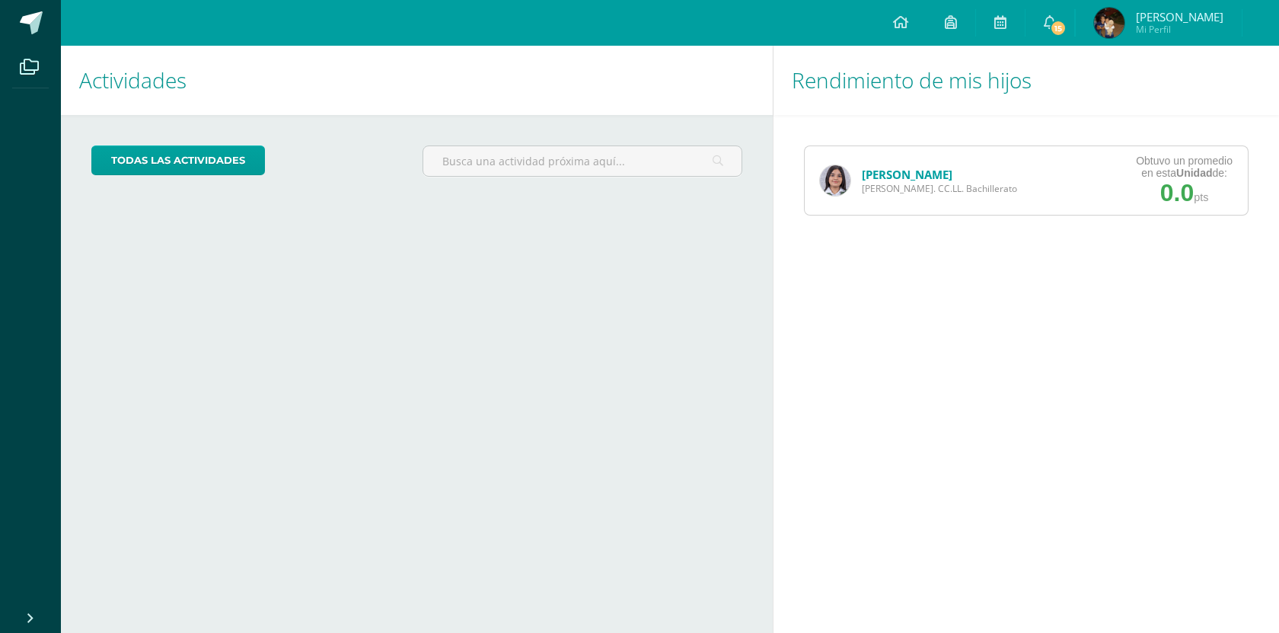
click at [921, 186] on span "Quinto Bach. CC.LL. Bachillerato" at bounding box center [939, 188] width 155 height 13
click at [919, 170] on link "[PERSON_NAME]" at bounding box center [907, 174] width 91 height 15
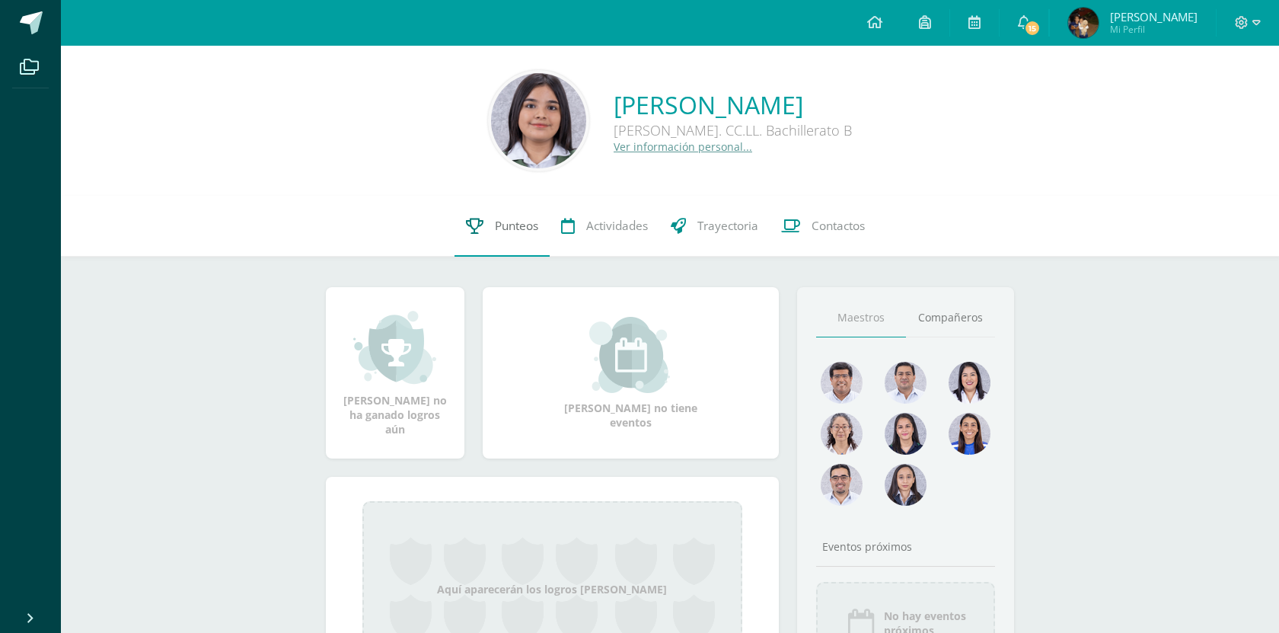
click at [484, 206] on link "Punteos" at bounding box center [502, 226] width 95 height 61
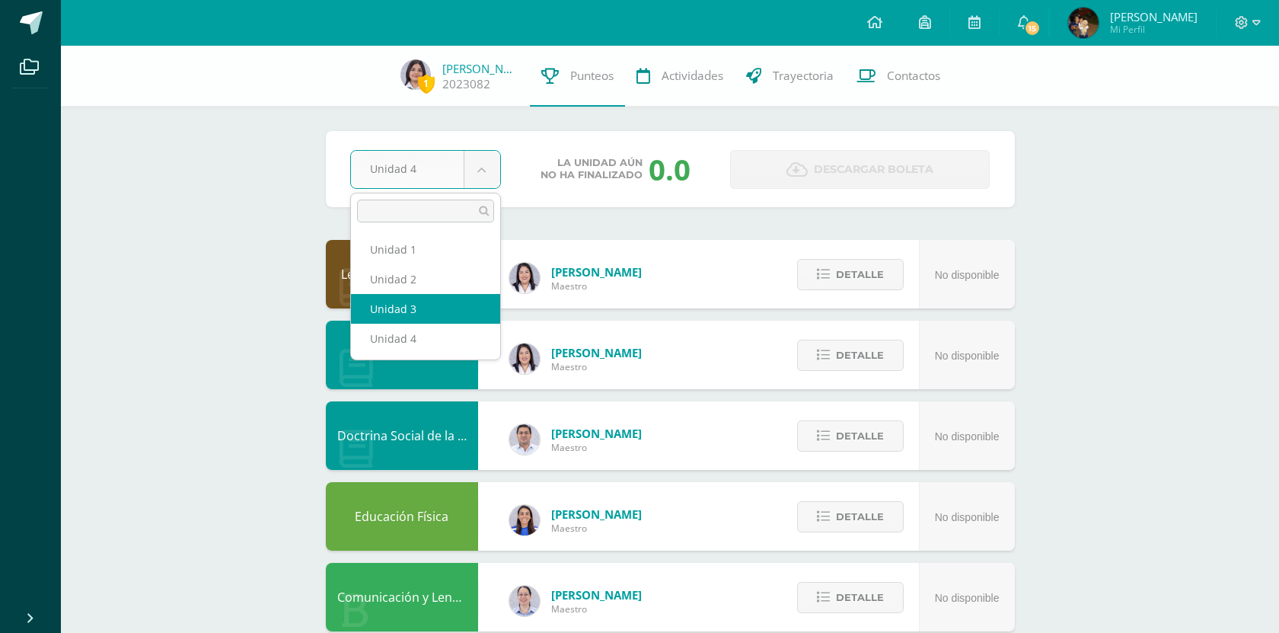
select select "Unidad 3"
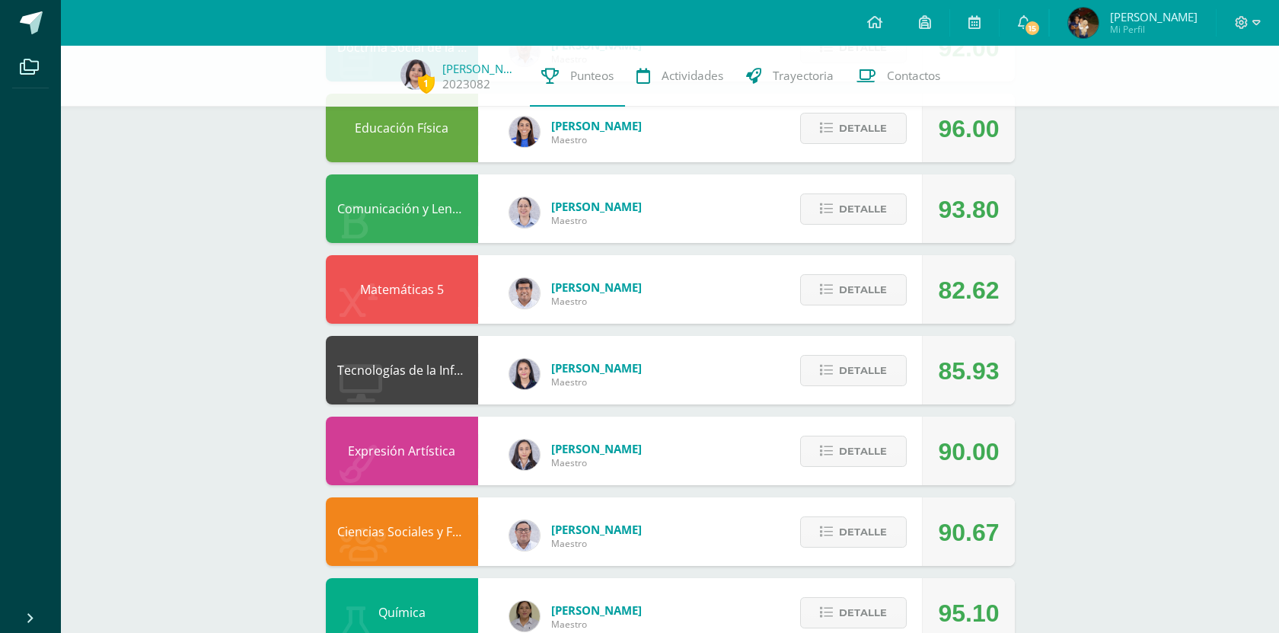
scroll to position [366, 0]
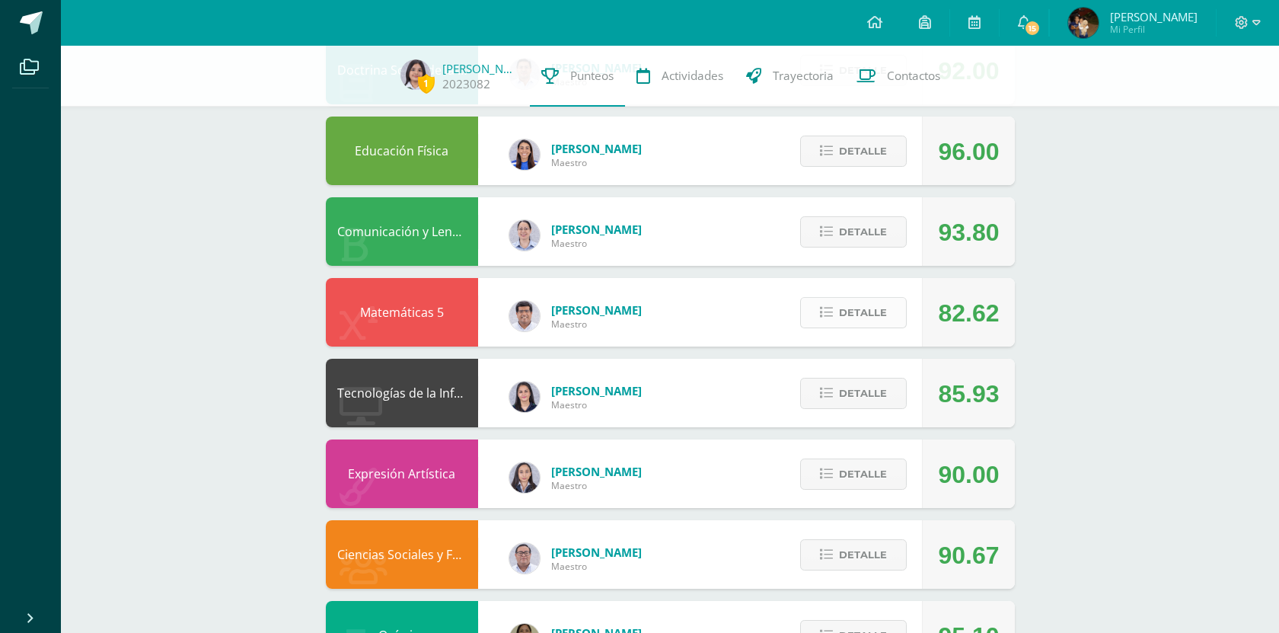
click at [847, 314] on span "Detalle" at bounding box center [863, 313] width 48 height 28
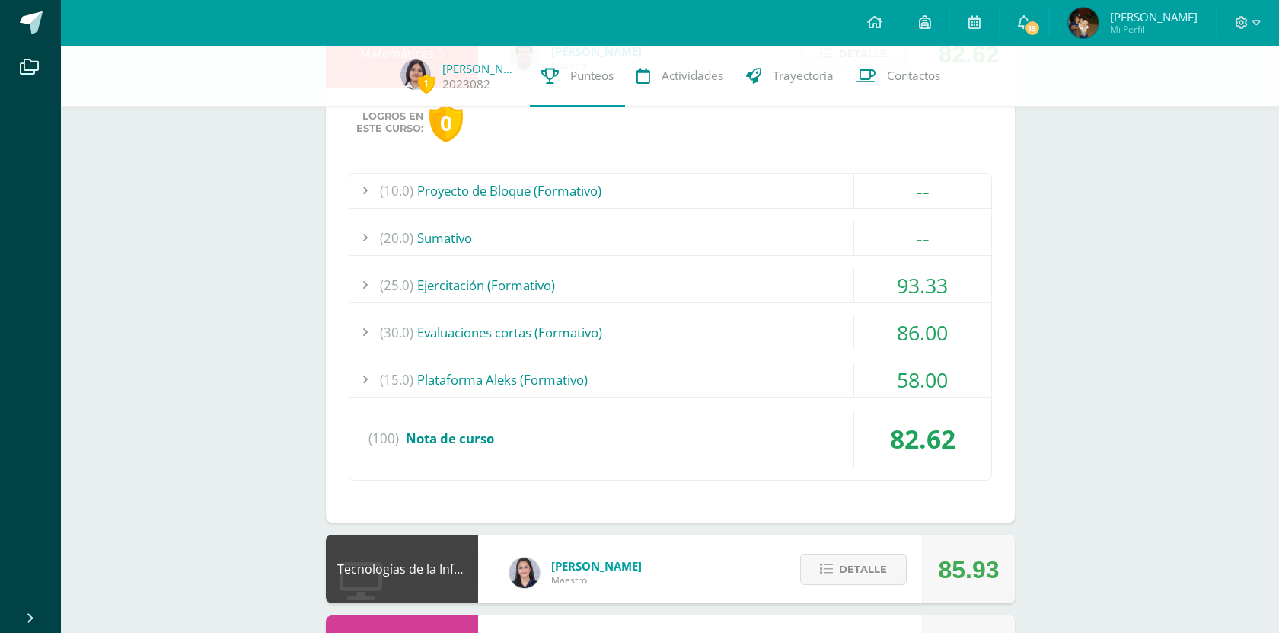
scroll to position [637, 0]
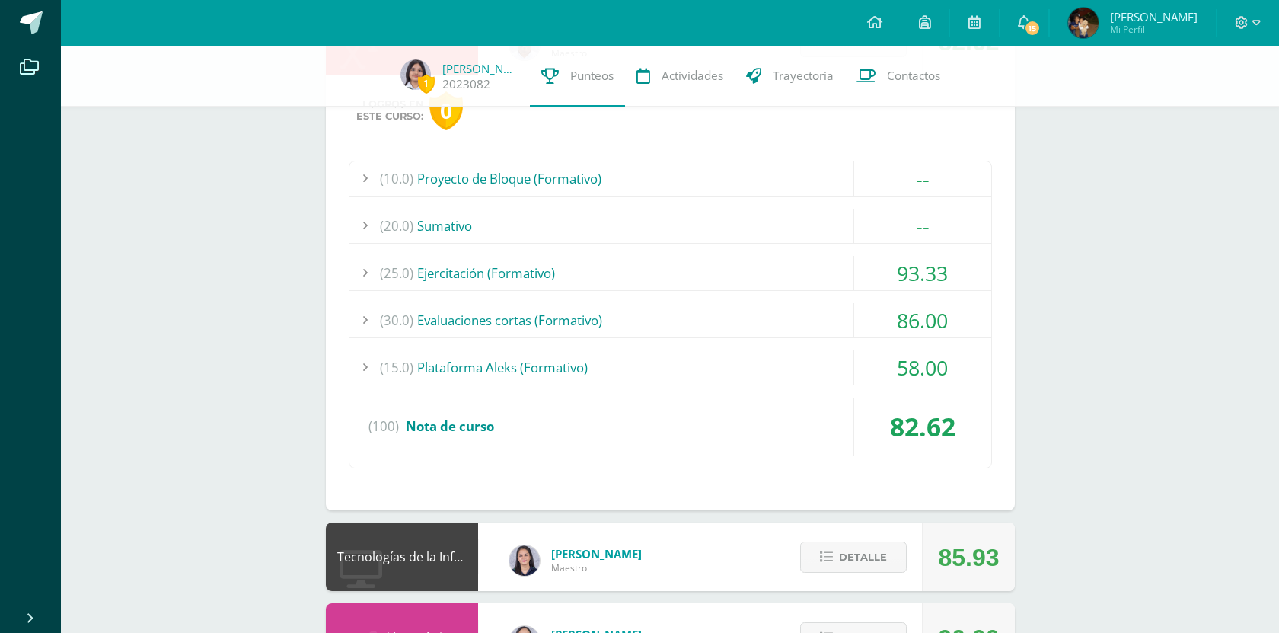
click at [750, 355] on div "(15.0) Plataforma Aleks (Formativo)" at bounding box center [671, 367] width 642 height 34
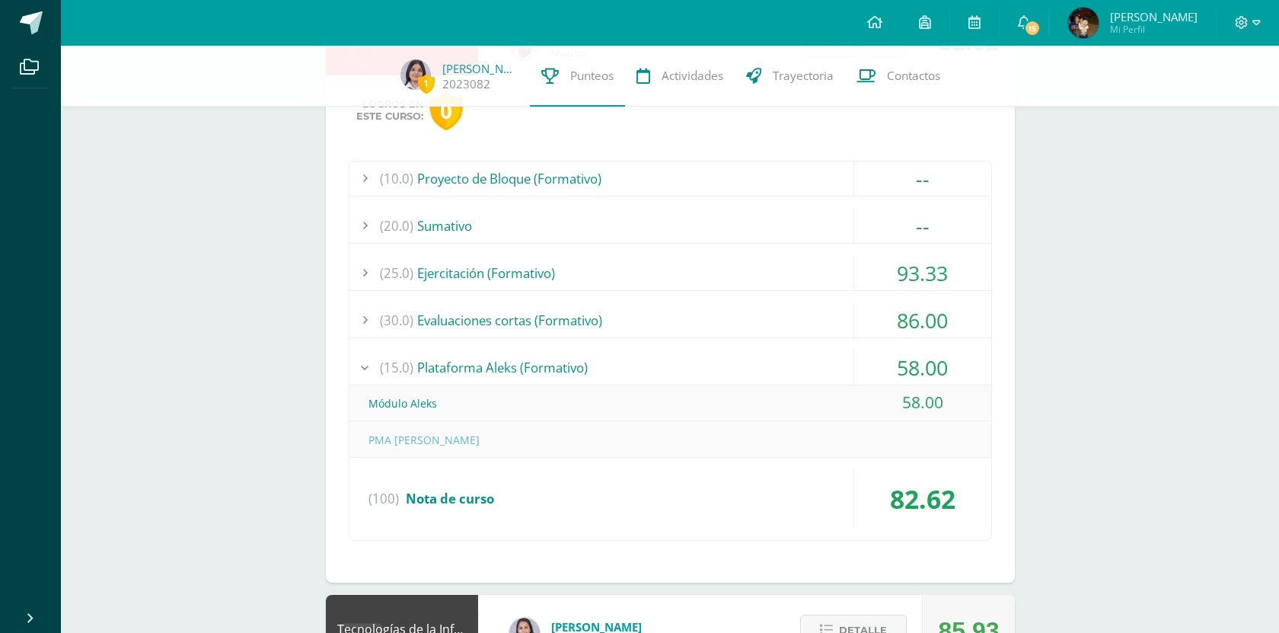
click at [726, 294] on div "(10.0) Proyecto de Bloque (Formativo) -- Sin actividades (20.0) [GEOGRAPHIC_DAT…" at bounding box center [670, 351] width 643 height 381
click at [718, 311] on div "(30.0) Evaluaciones cortas (Formativo)" at bounding box center [671, 320] width 642 height 34
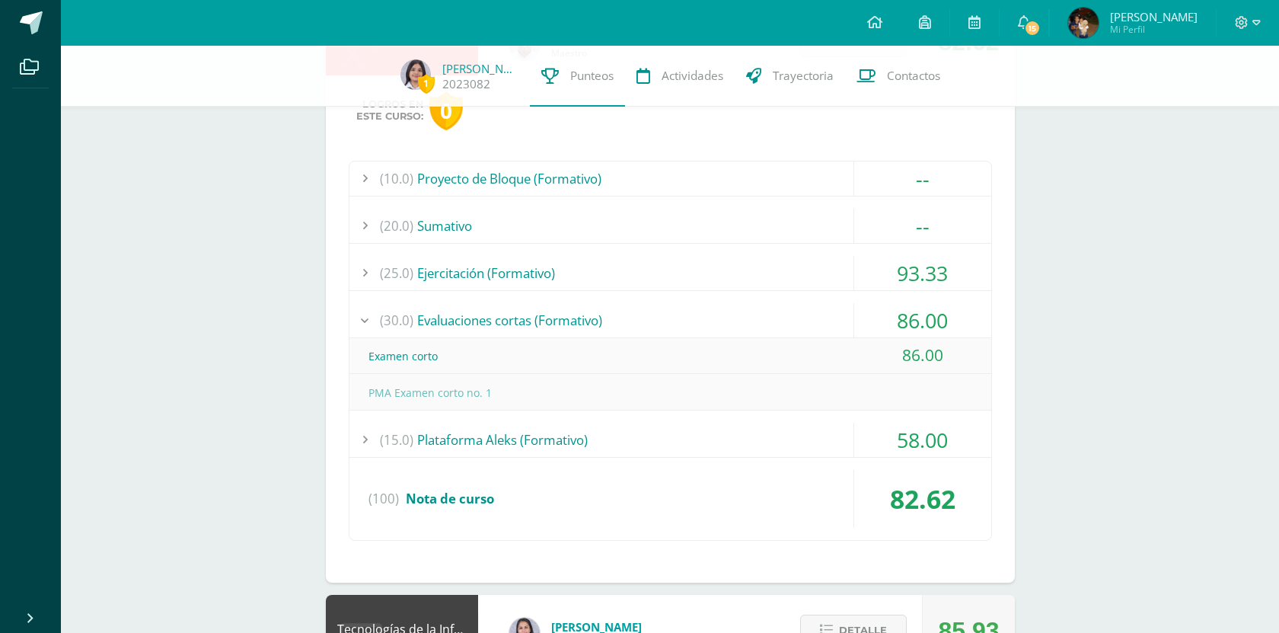
click at [675, 262] on div "(25.0) Ejercitación (Formativo)" at bounding box center [671, 273] width 642 height 34
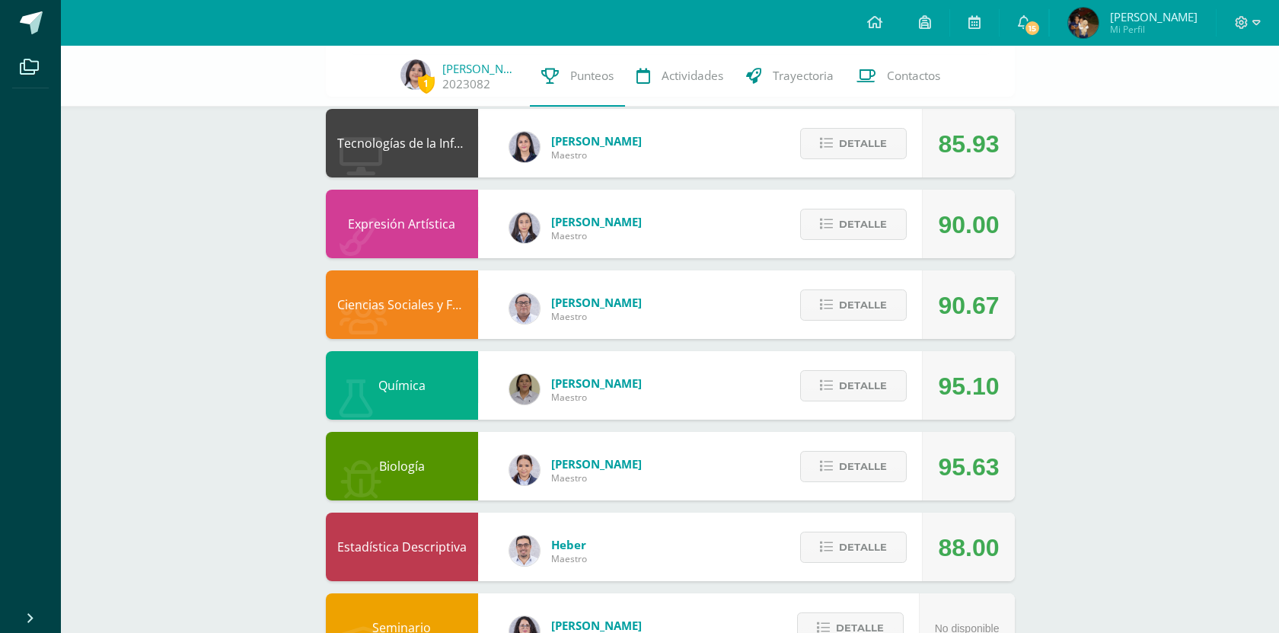
scroll to position [1218, 0]
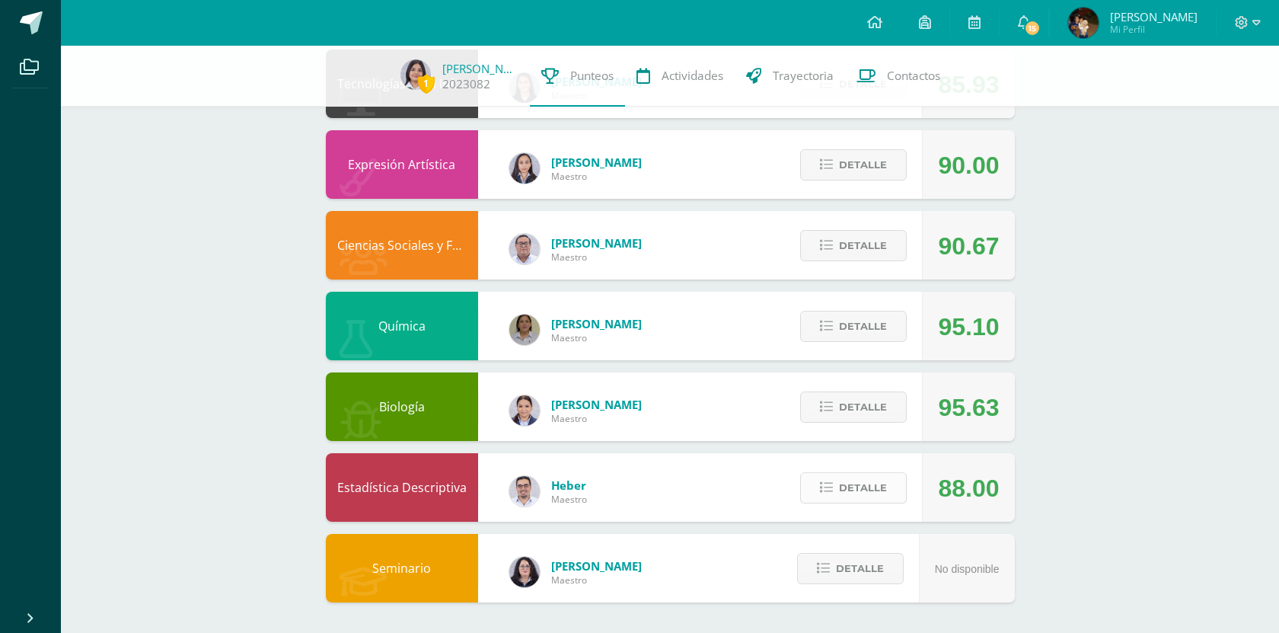
click at [839, 495] on button "Detalle" at bounding box center [853, 487] width 107 height 31
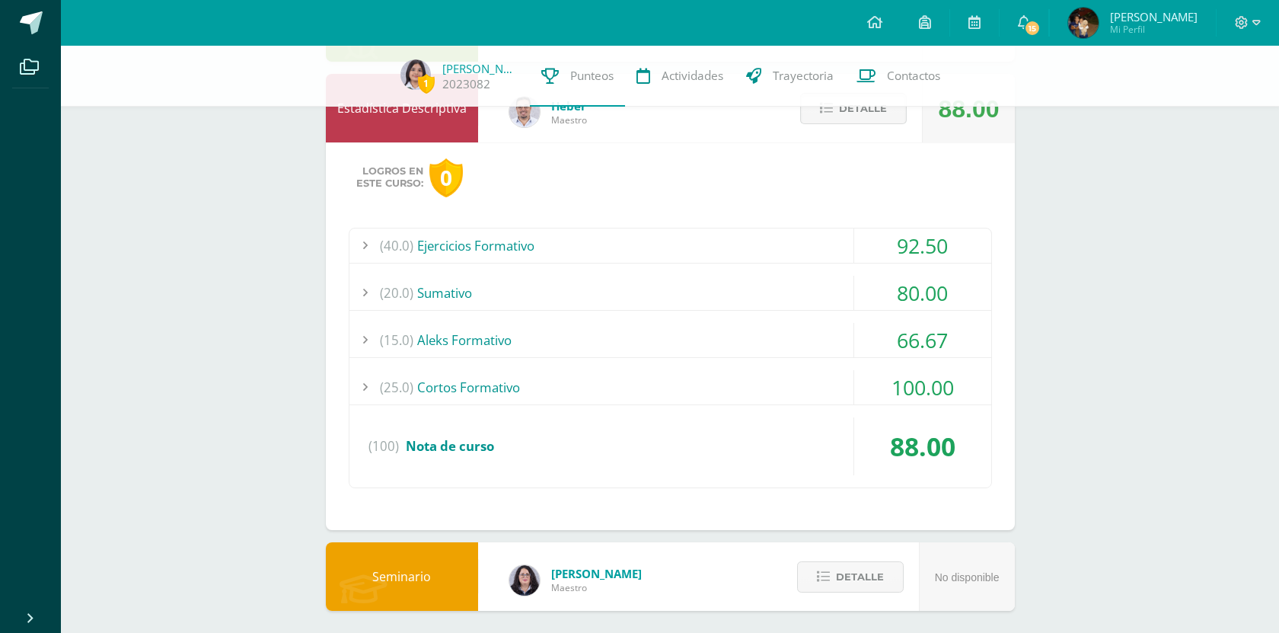
scroll to position [1606, 0]
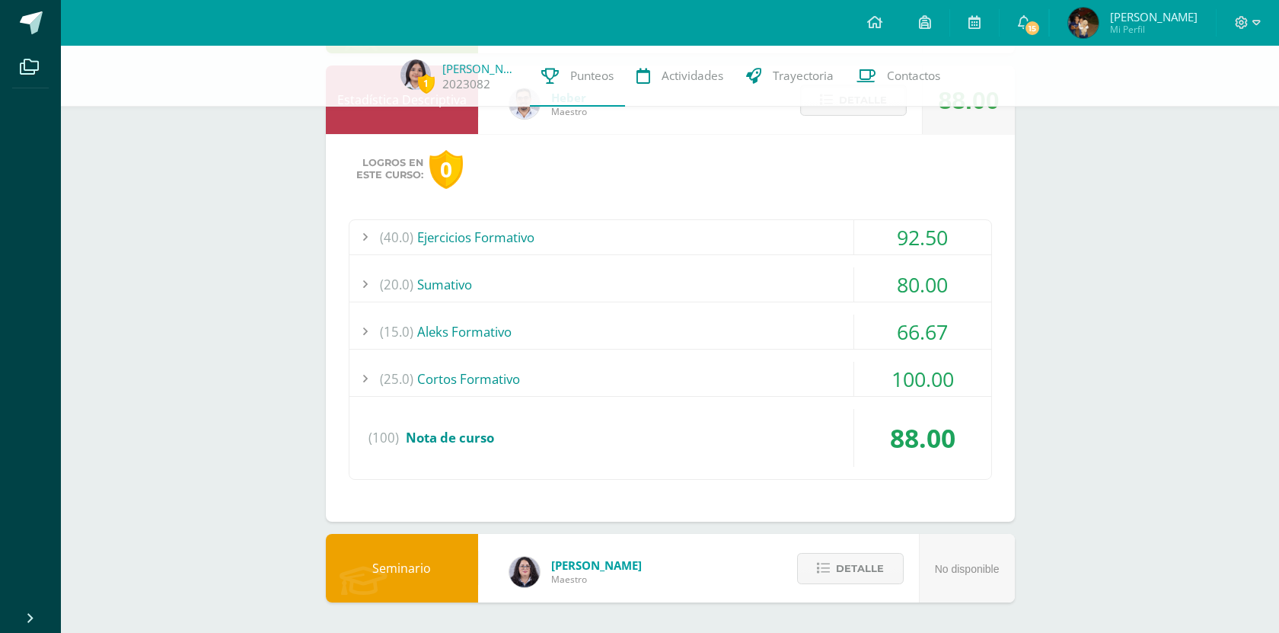
click at [743, 315] on div "(15.0) Aleks Formativo" at bounding box center [671, 331] width 642 height 34
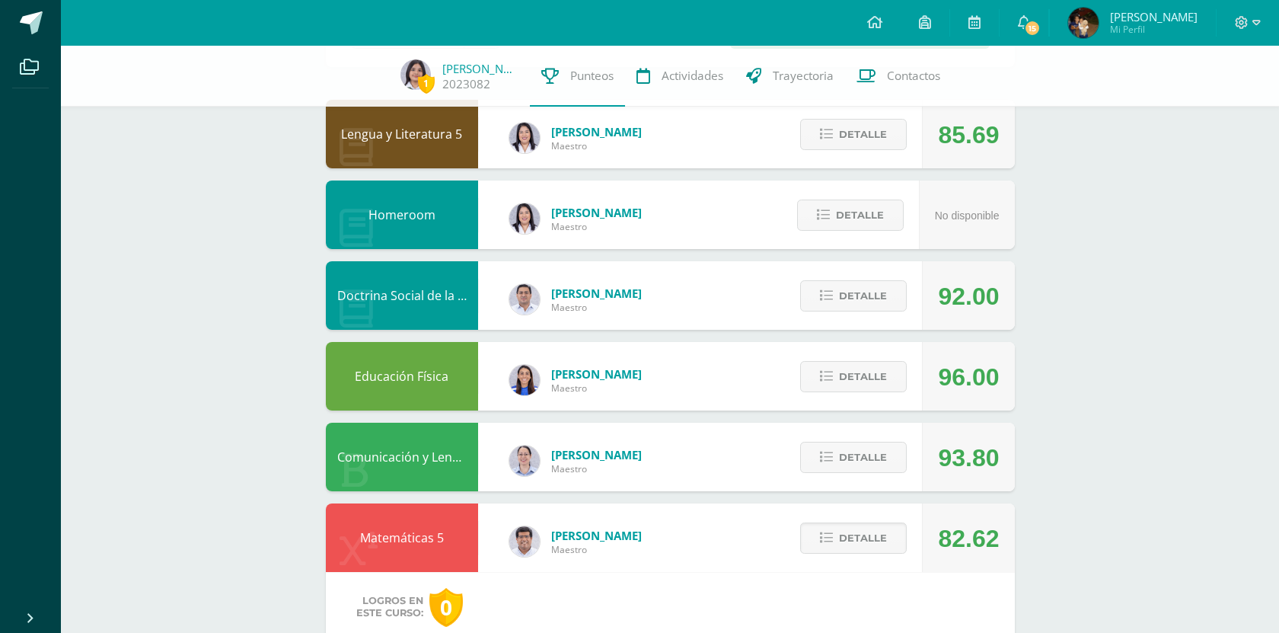
scroll to position [0, 0]
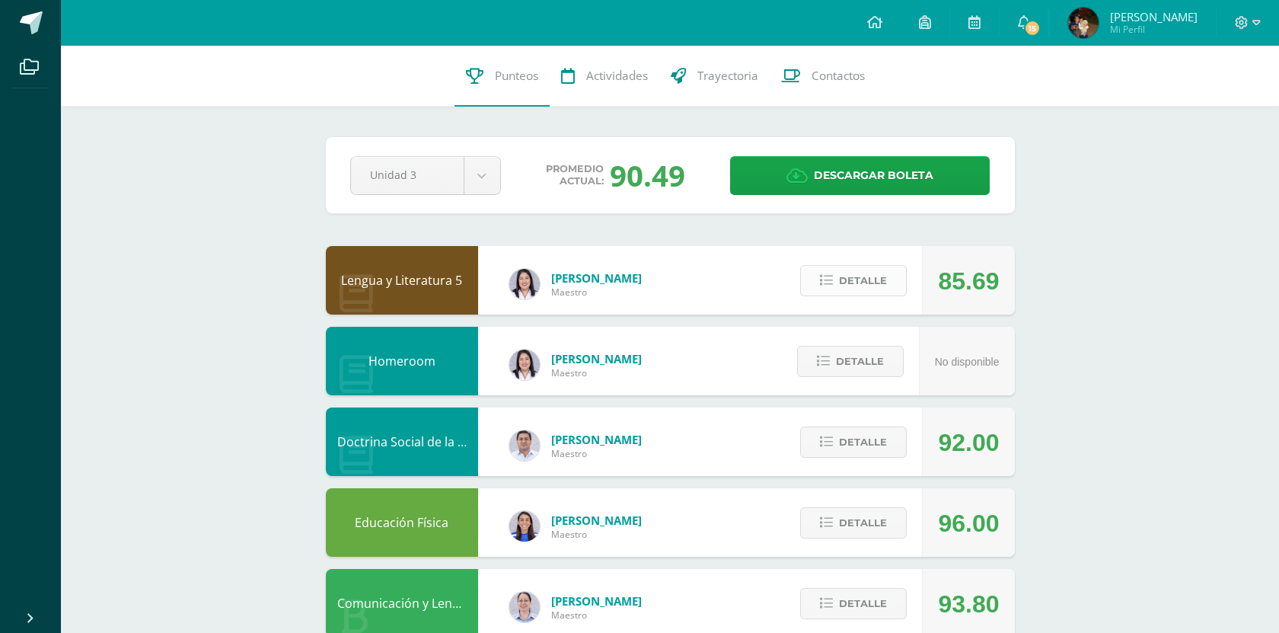
click at [878, 292] on span "Detalle" at bounding box center [863, 281] width 48 height 28
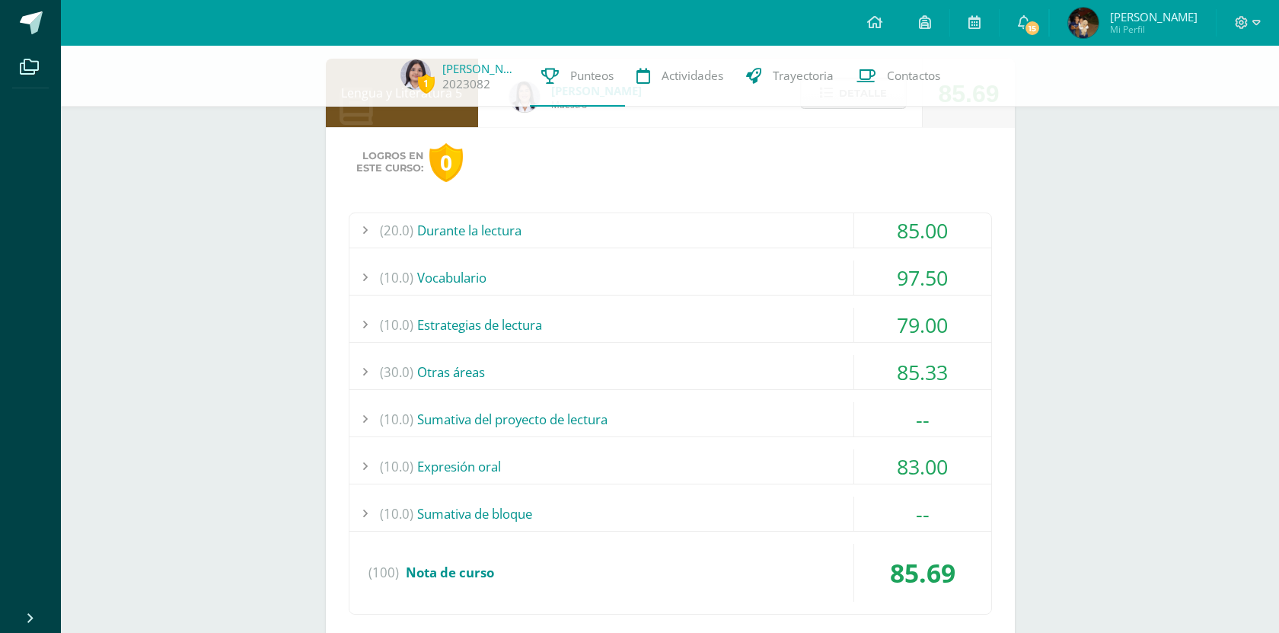
scroll to position [200, 0]
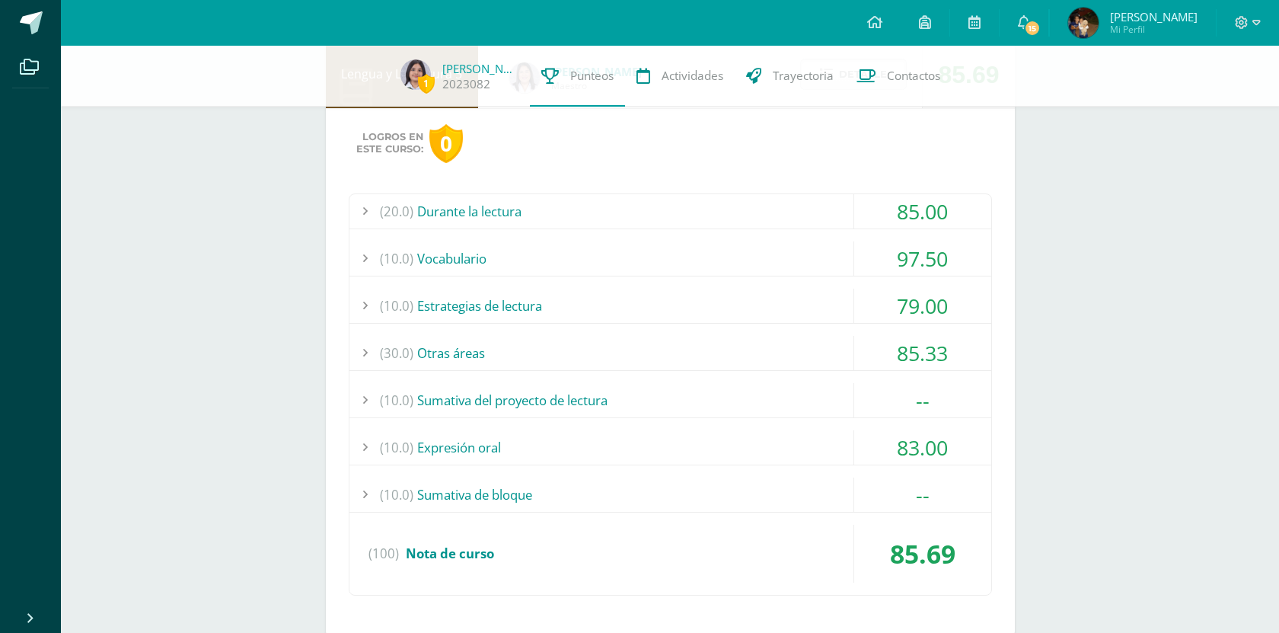
click at [591, 349] on div "(30.0) Otras áreas" at bounding box center [671, 353] width 642 height 34
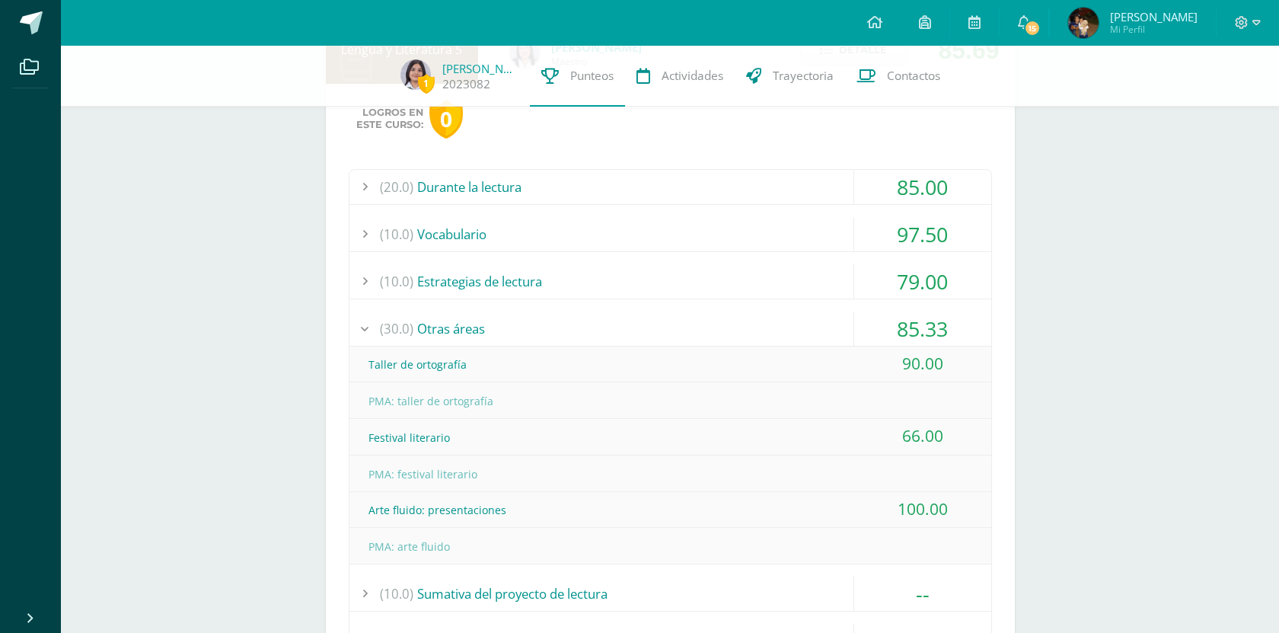
scroll to position [238, 0]
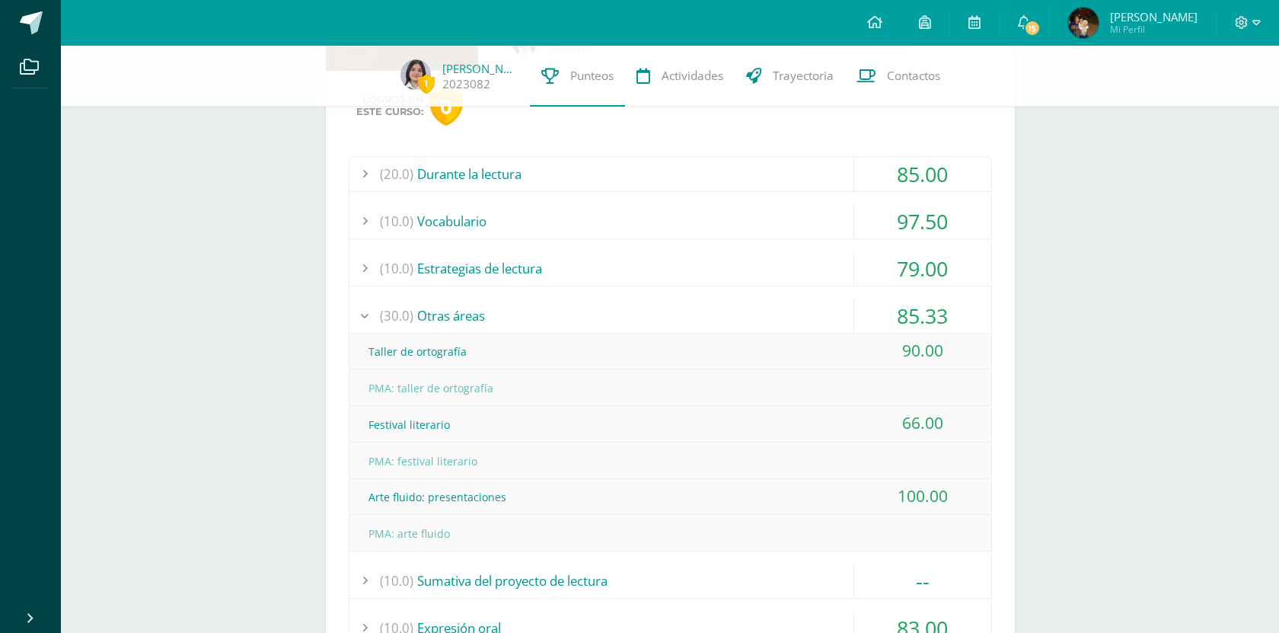
drag, startPoint x: 457, startPoint y: 431, endPoint x: 340, endPoint y: 429, distance: 116.5
click at [340, 429] on div "Logros en este curso: 0 (20.0) Durante la lectura 85.00 Comprensión de la obra …" at bounding box center [670, 444] width 689 height 747
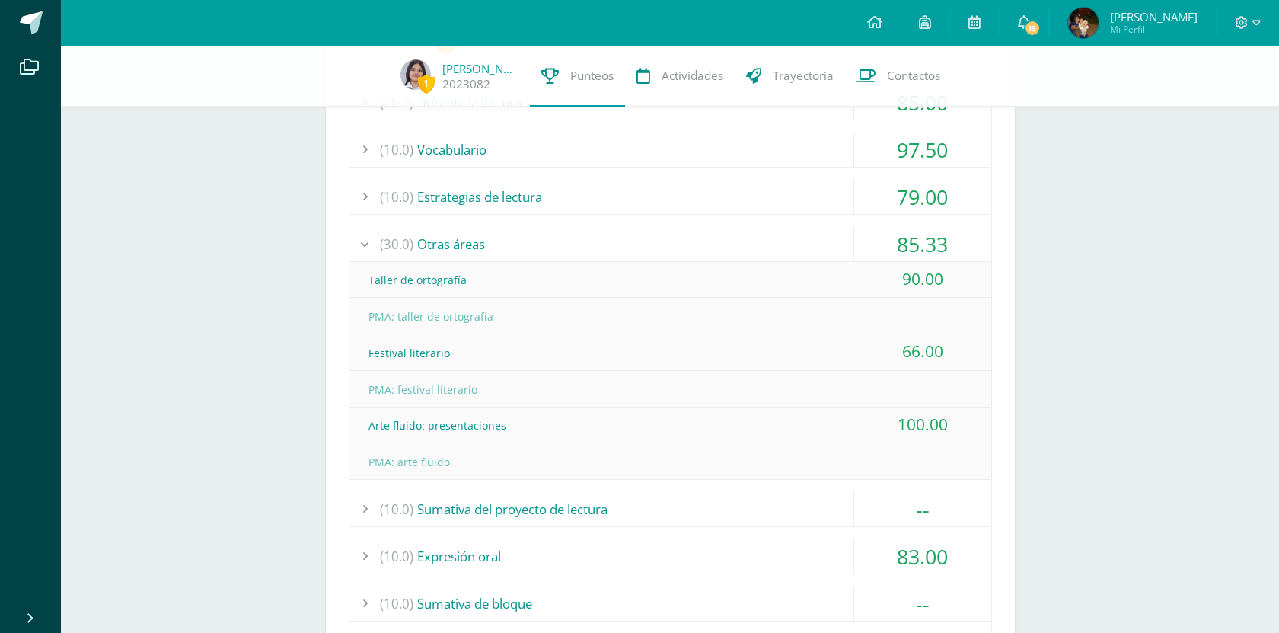
scroll to position [305, 0]
